Goal: Navigation & Orientation: Find specific page/section

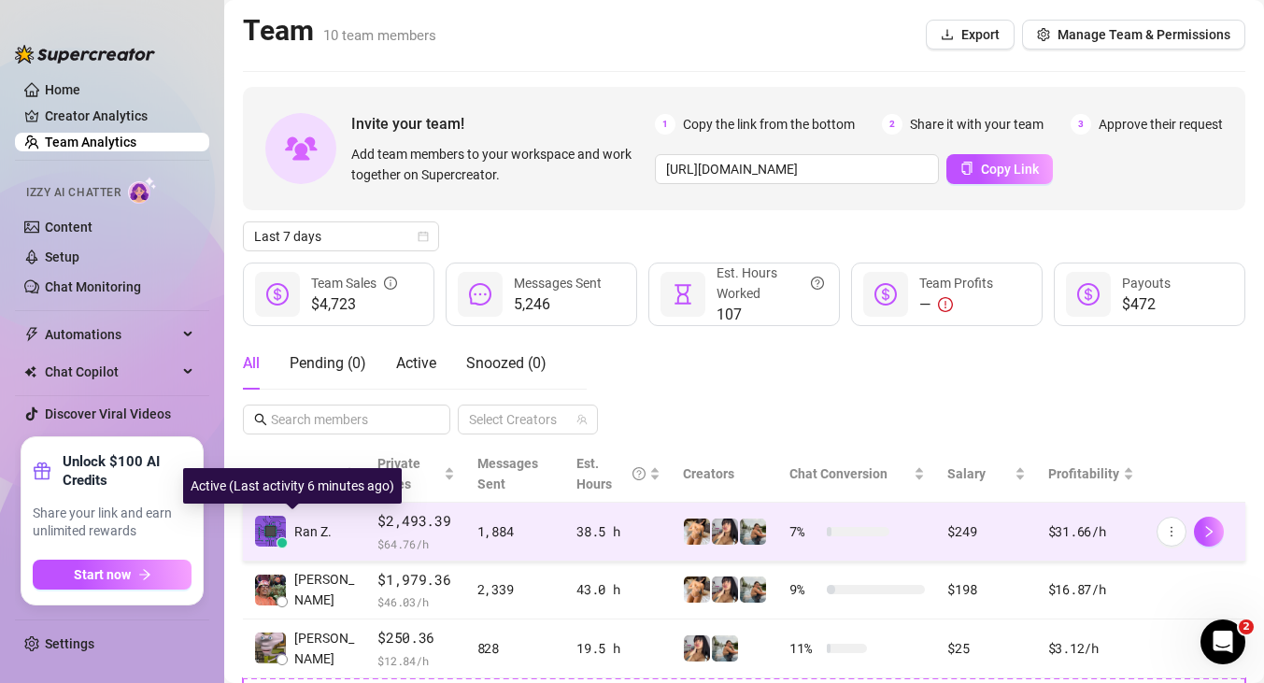
click at [325, 526] on span "Ran Z." at bounding box center [312, 531] width 37 height 21
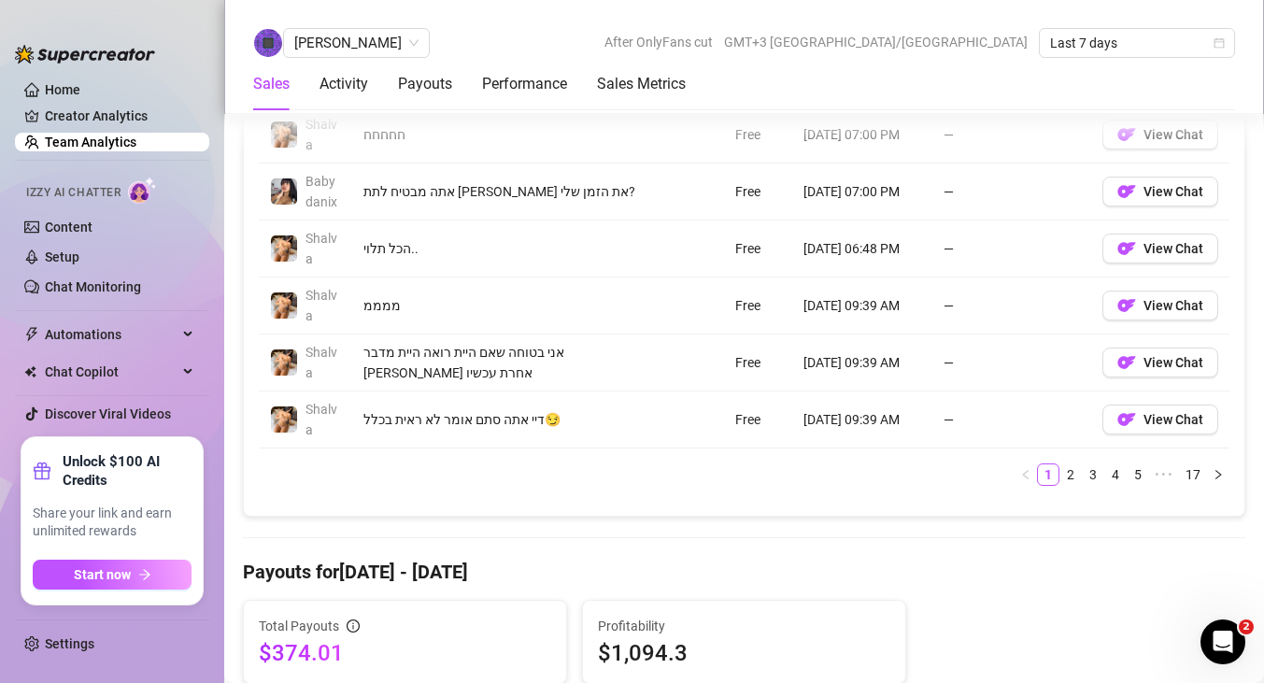
scroll to position [1652, 0]
click at [1078, 477] on link "2" at bounding box center [1071, 474] width 21 height 21
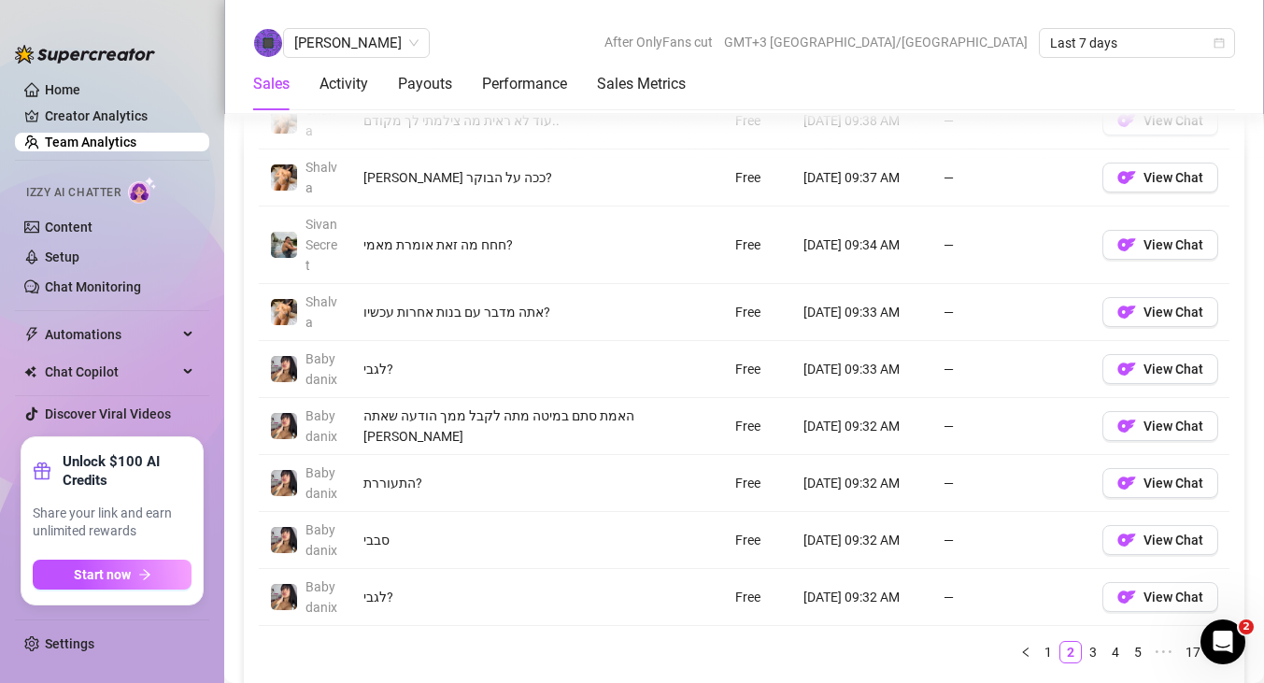
scroll to position [1514, 0]
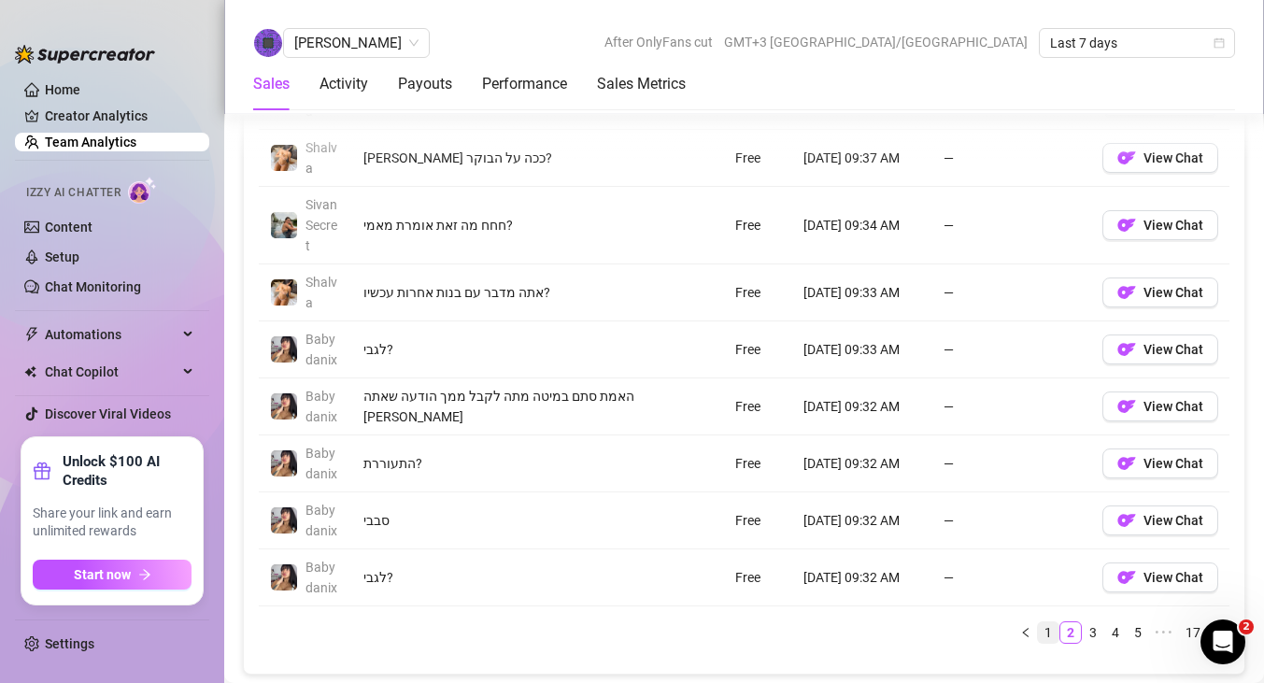
click at [1051, 637] on link "1" at bounding box center [1048, 632] width 21 height 21
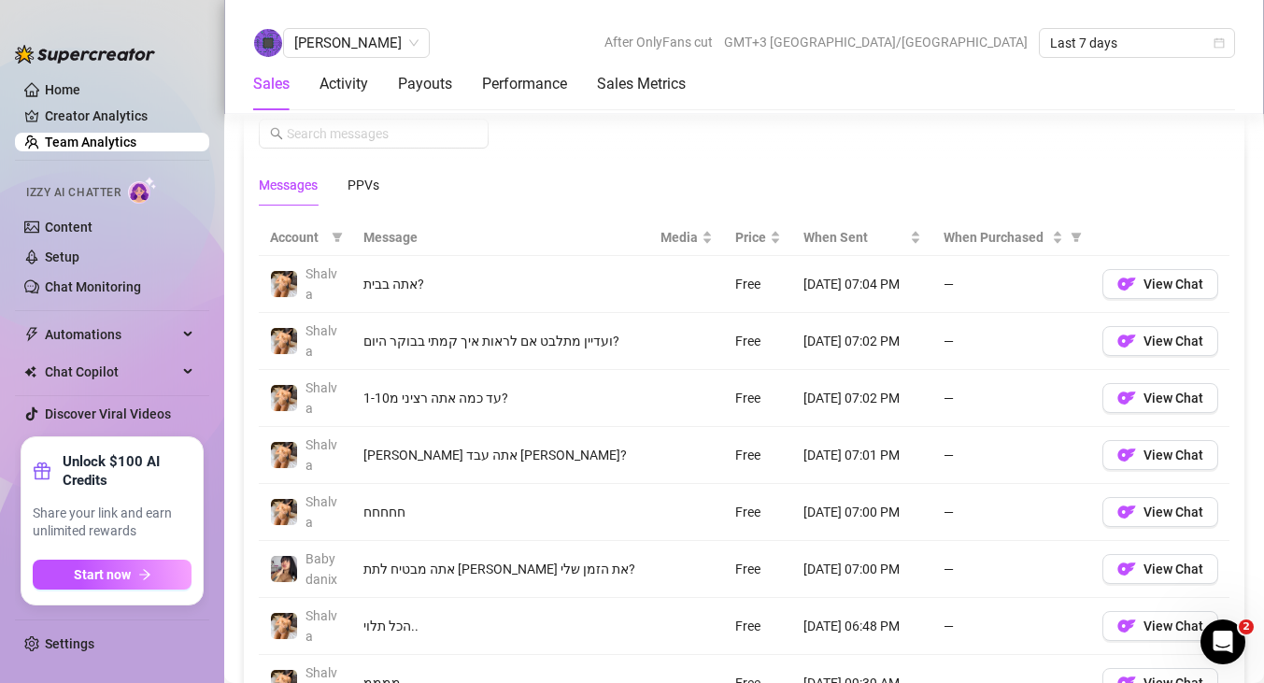
scroll to position [1271, 0]
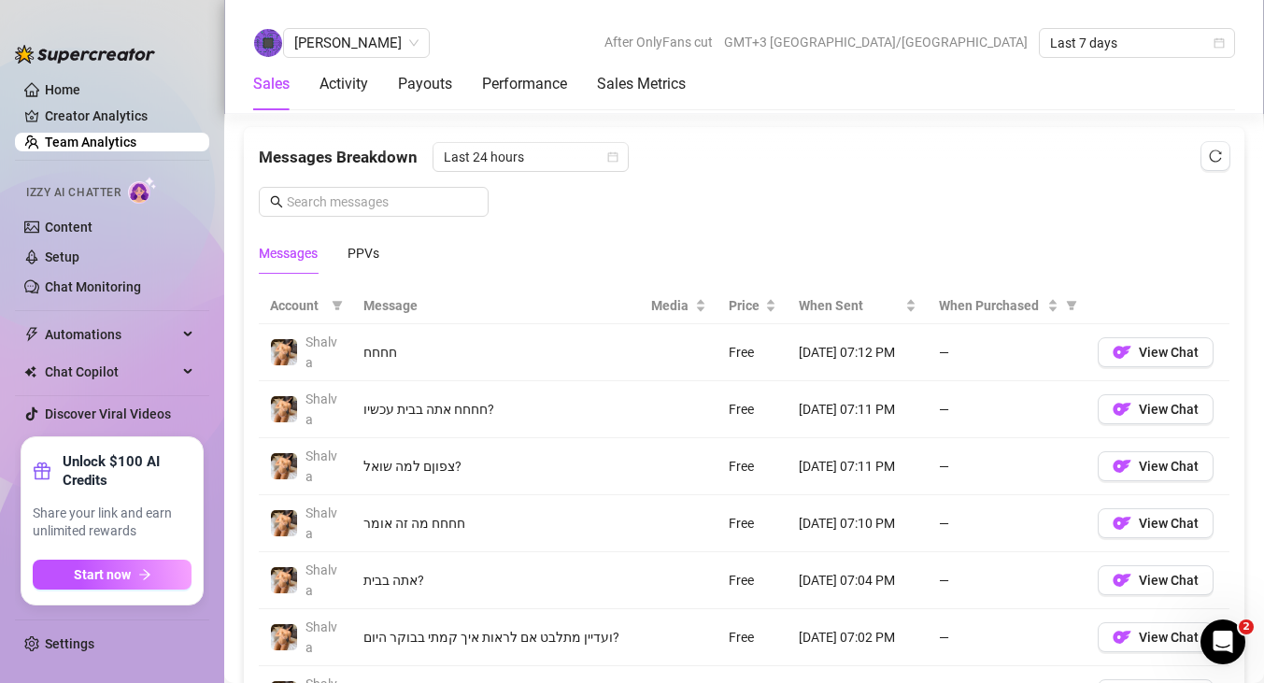
scroll to position [1153, 0]
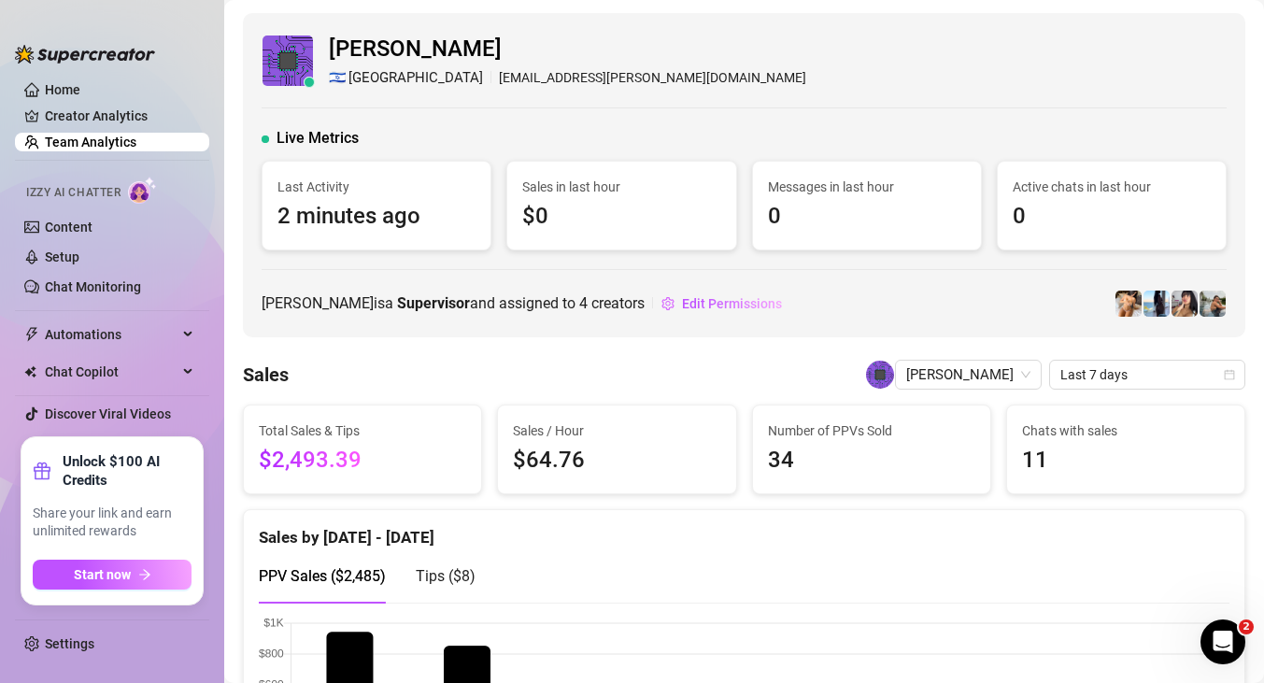
click at [113, 142] on link "Team Analytics" at bounding box center [91, 142] width 92 height 15
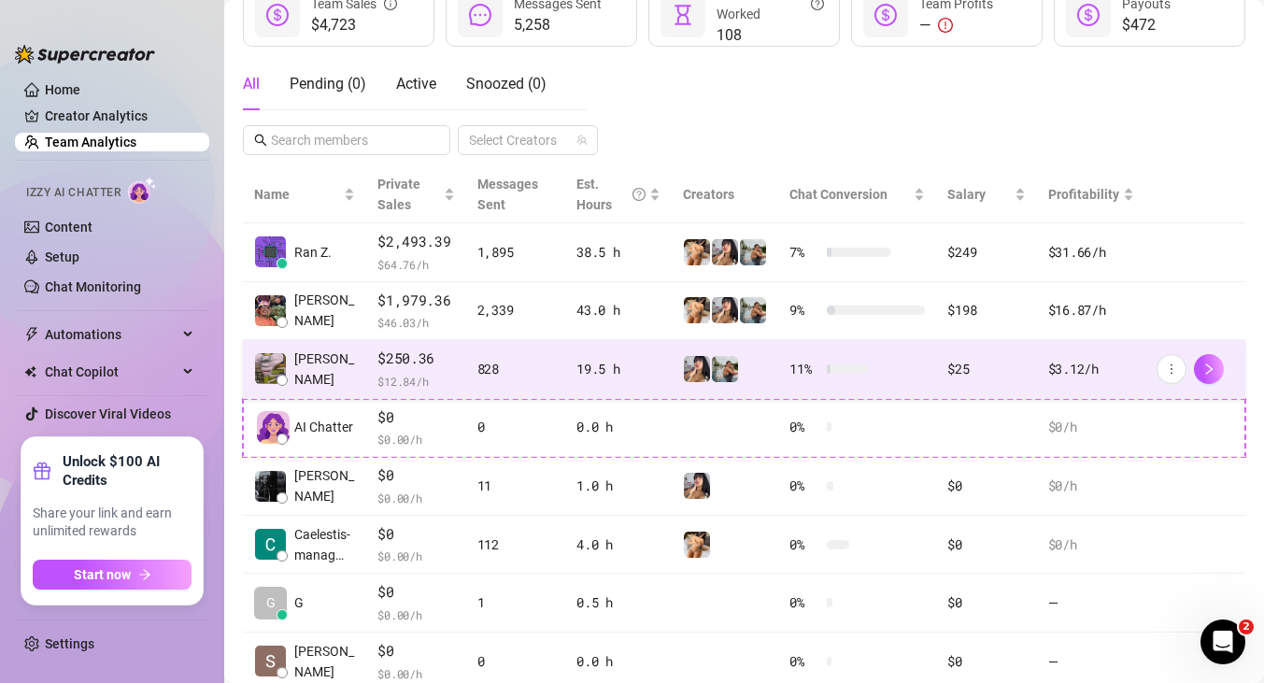
scroll to position [276, 0]
